Goal: Check status: Check status

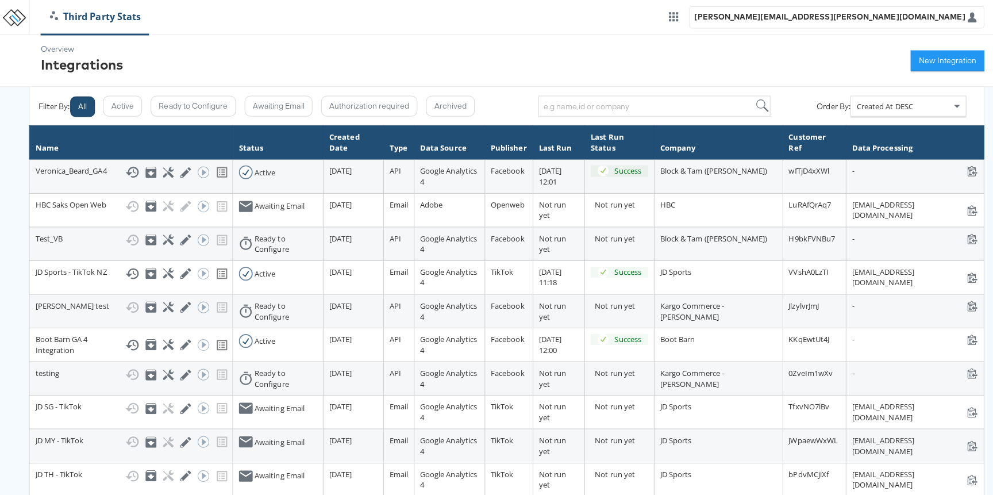
scroll to position [101, 0]
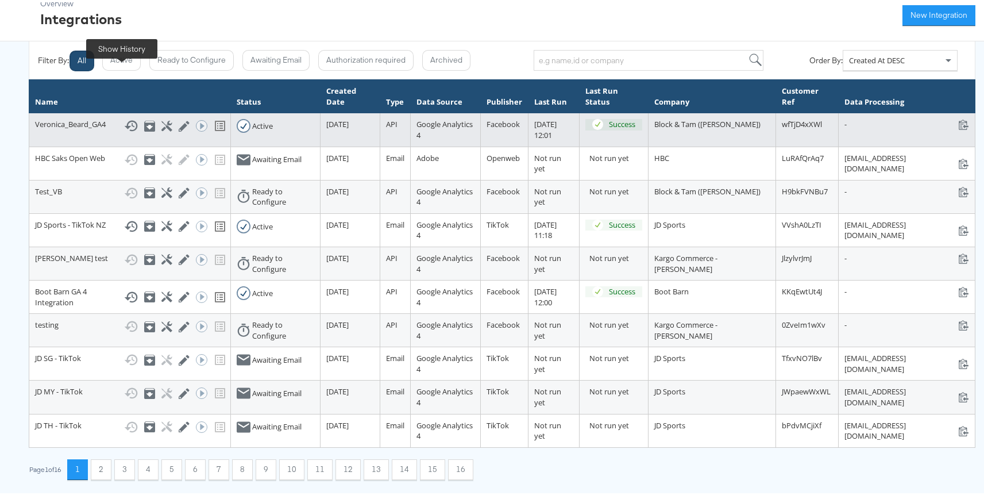
click at [125, 117] on icon at bounding box center [131, 124] width 14 height 14
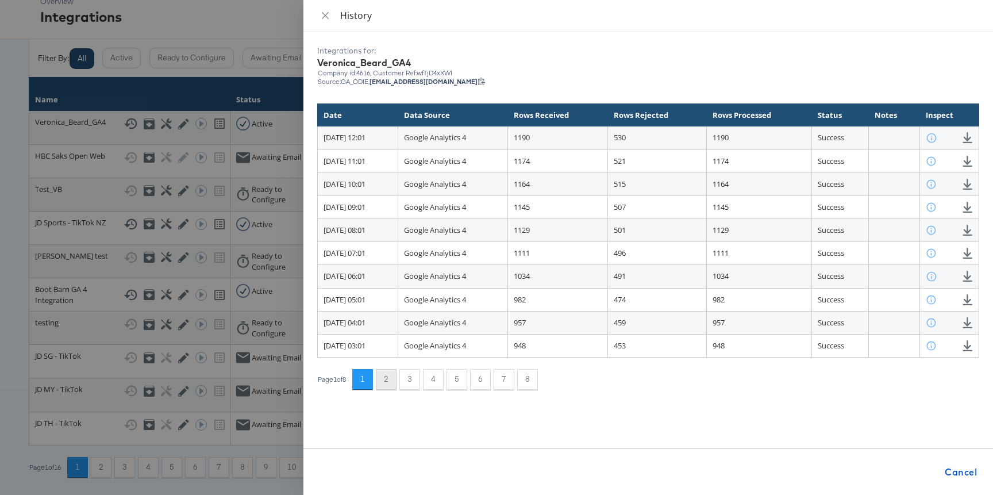
click at [396, 375] on button "2" at bounding box center [386, 379] width 21 height 21
click at [414, 378] on button "3" at bounding box center [409, 379] width 21 height 21
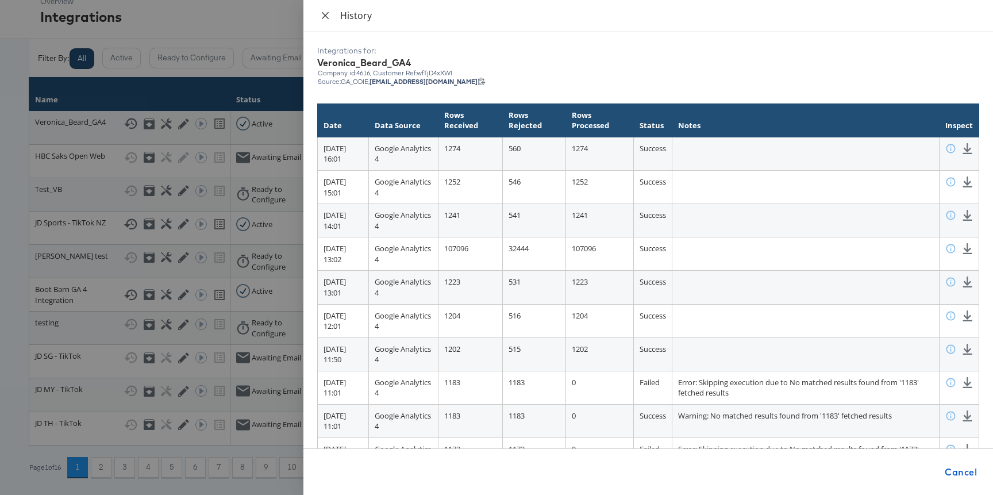
click at [326, 16] on icon "close" at bounding box center [325, 14] width 7 height 7
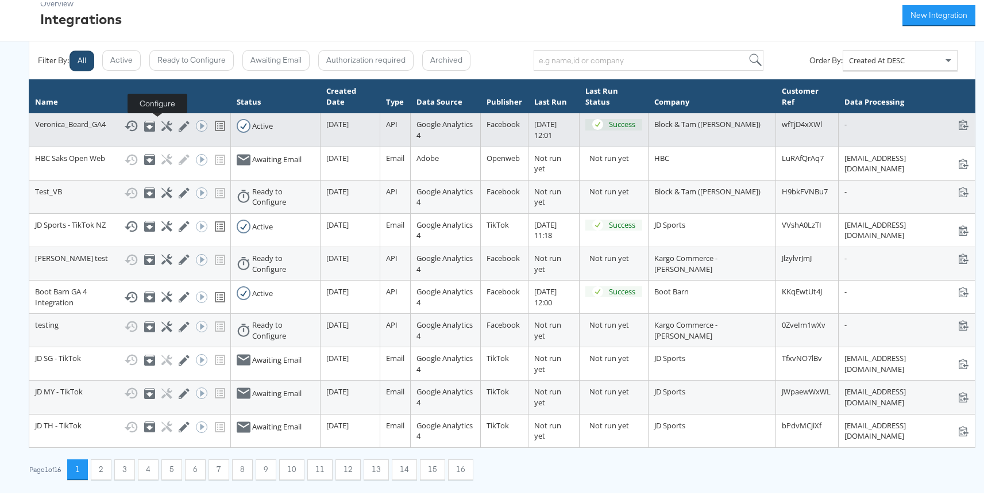
click at [161, 119] on icon at bounding box center [166, 123] width 11 height 11
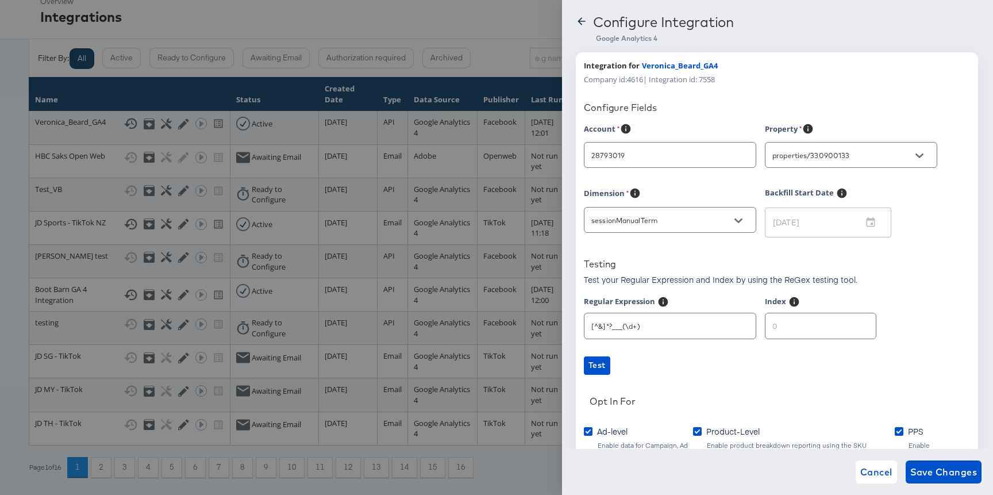
type input "[PERSON_NAME]"
click at [573, 17] on div "Configure Integration Google Analytics 4 Integration for Veronica_Beard_GA4 Com…" at bounding box center [777, 247] width 431 height 495
click at [501, 13] on div at bounding box center [496, 247] width 993 height 495
click at [584, 20] on icon at bounding box center [581, 21] width 11 height 11
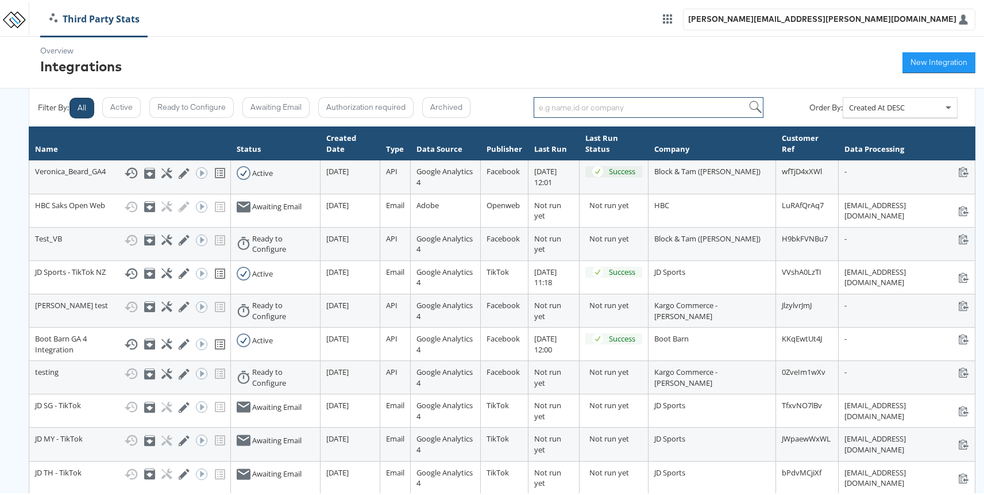
click at [581, 102] on input "search" at bounding box center [649, 105] width 230 height 21
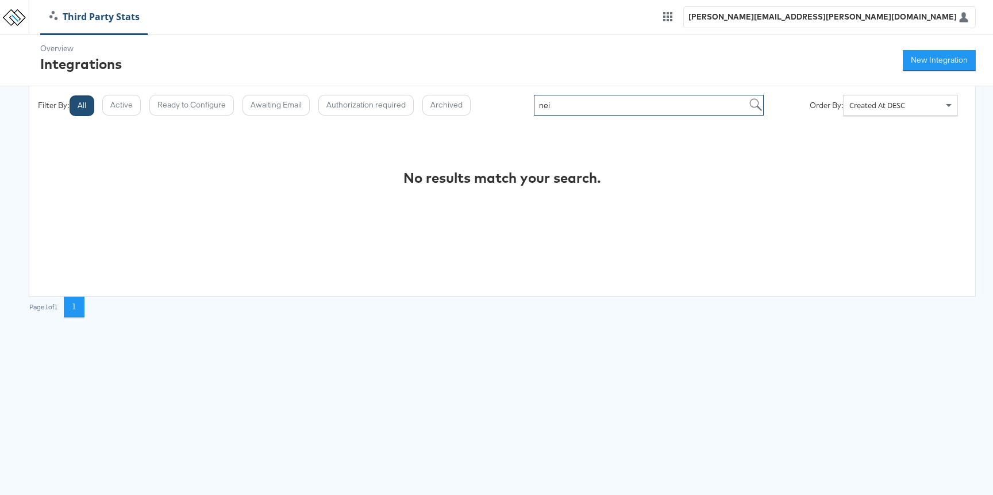
type input "nei"
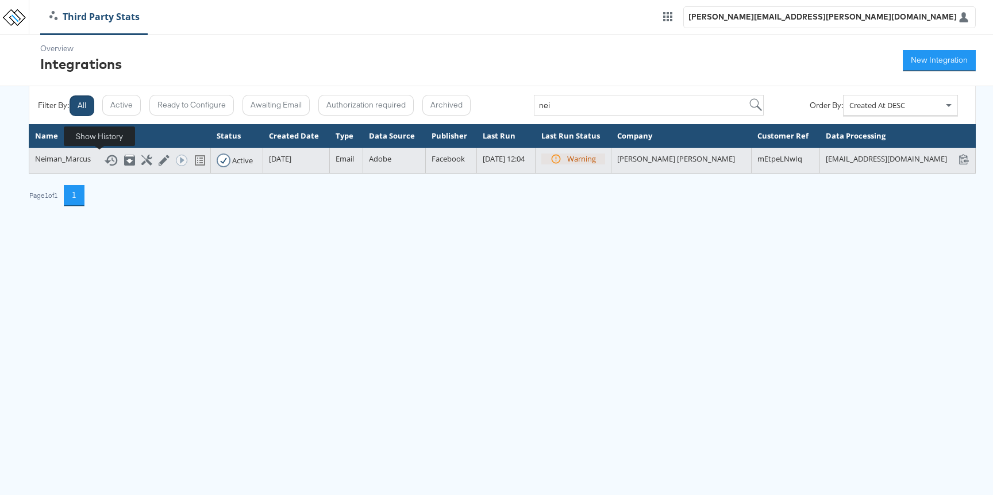
click at [104, 159] on icon at bounding box center [111, 160] width 14 height 14
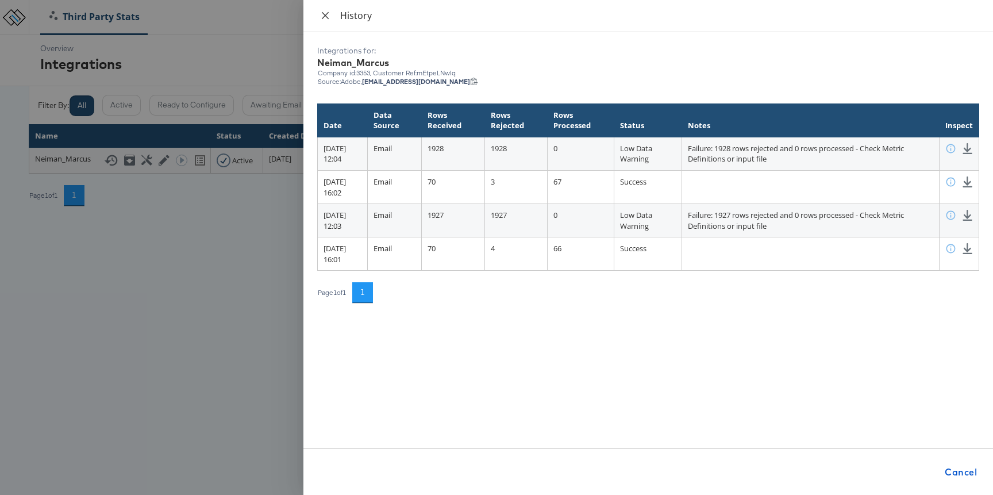
click at [327, 11] on icon "close" at bounding box center [325, 15] width 9 height 9
